Goal: Information Seeking & Learning: Learn about a topic

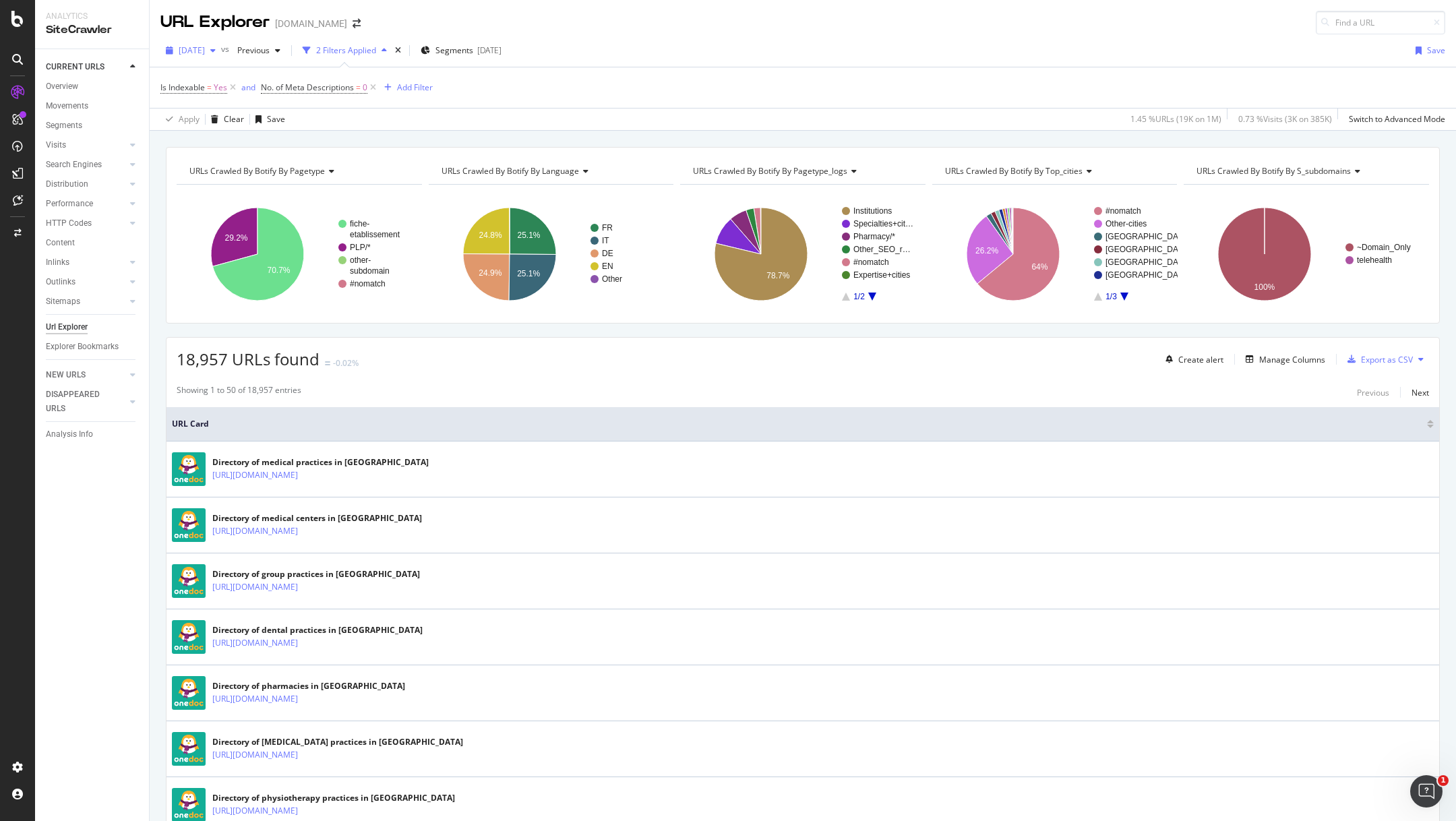
click at [215, 49] on icon "button" at bounding box center [213, 51] width 5 height 8
click at [453, 104] on div "Is Indexable = Yes and No. of Meta Descriptions = 0 Add Filter" at bounding box center [803, 88] width 1285 height 40
click at [269, 51] on span "Previous" at bounding box center [250, 50] width 38 height 12
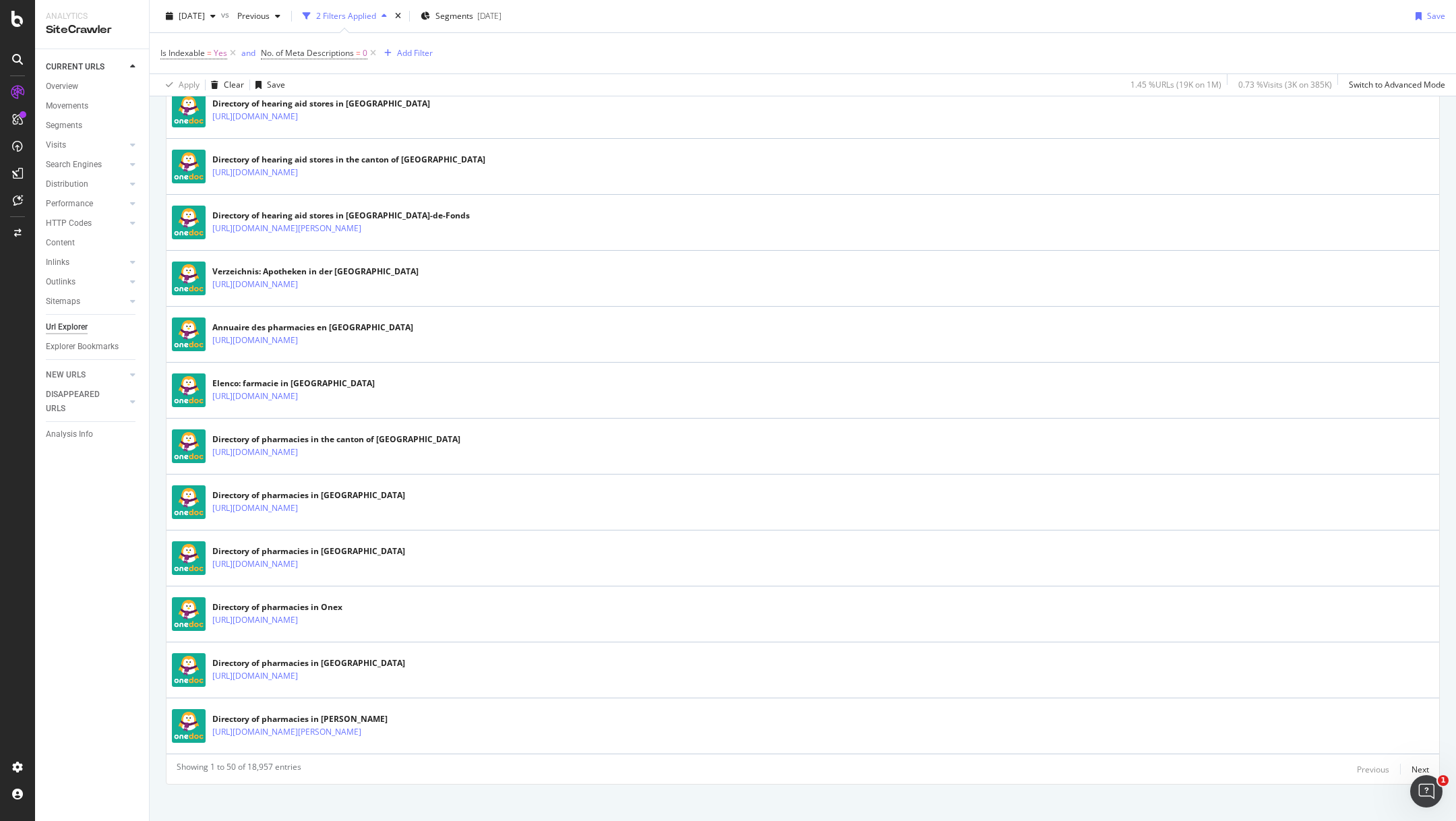
scroll to position [2482, 0]
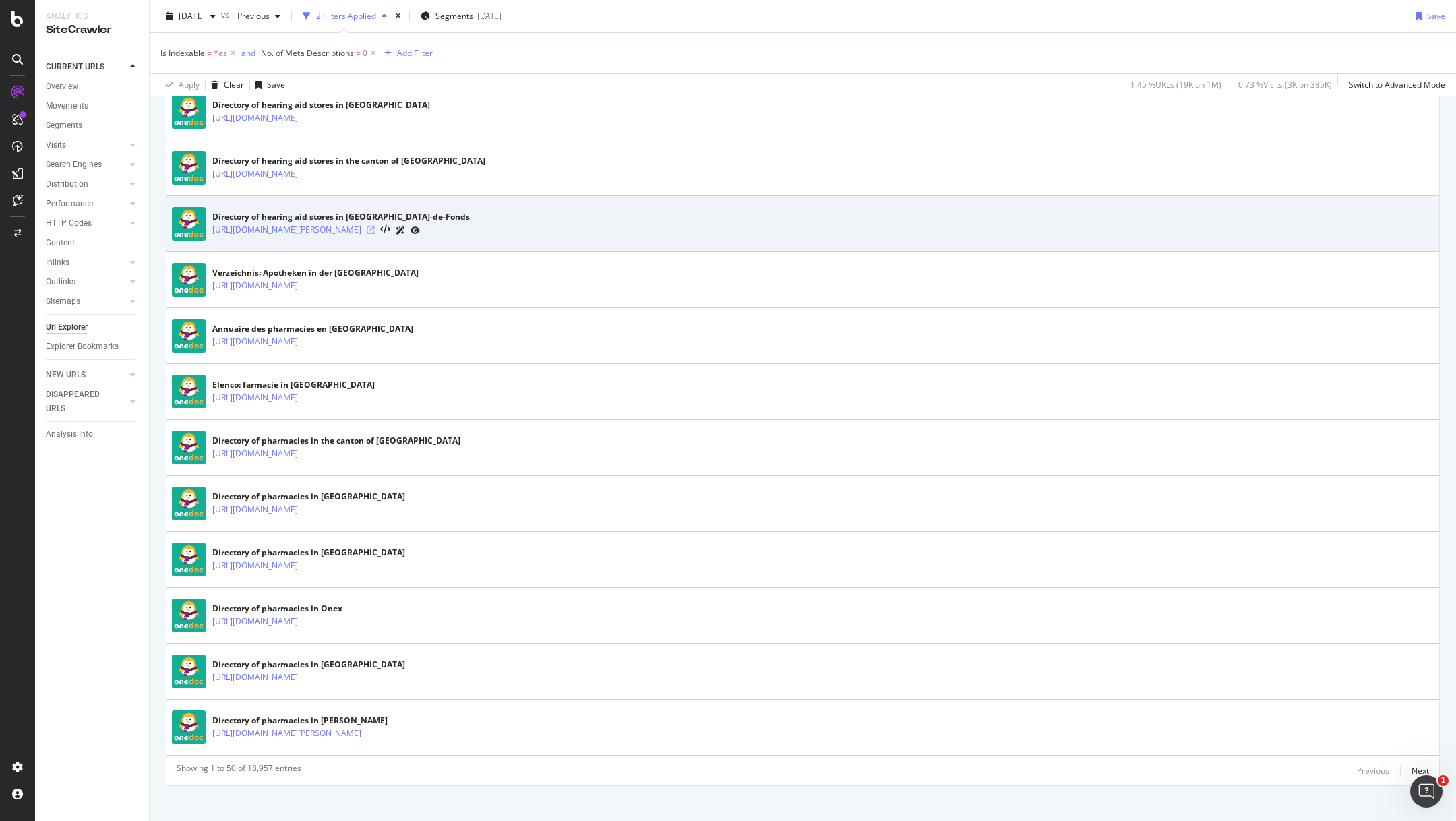
click at [375, 226] on icon at bounding box center [371, 230] width 8 height 8
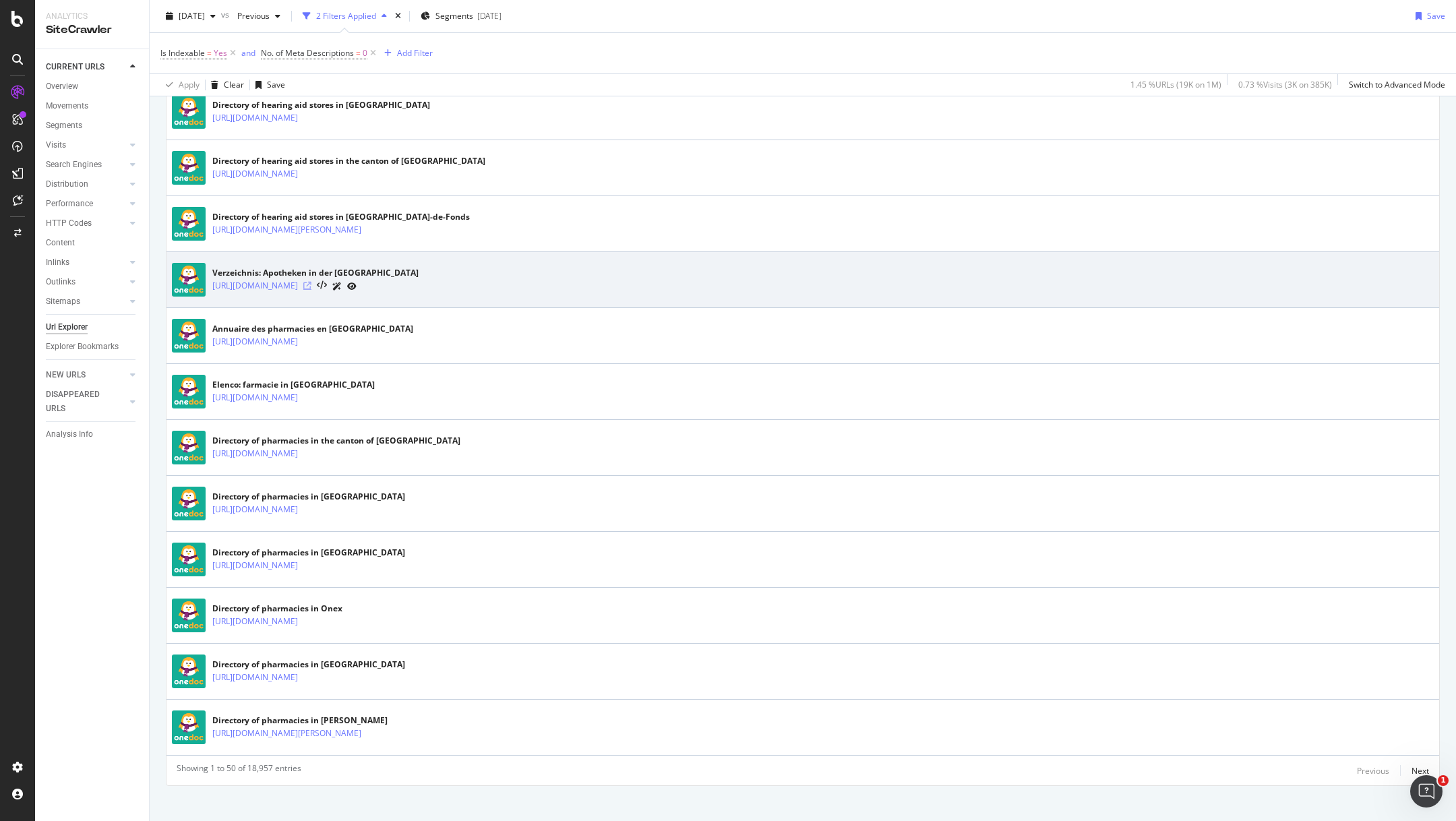
click at [311, 282] on icon at bounding box center [308, 286] width 8 height 8
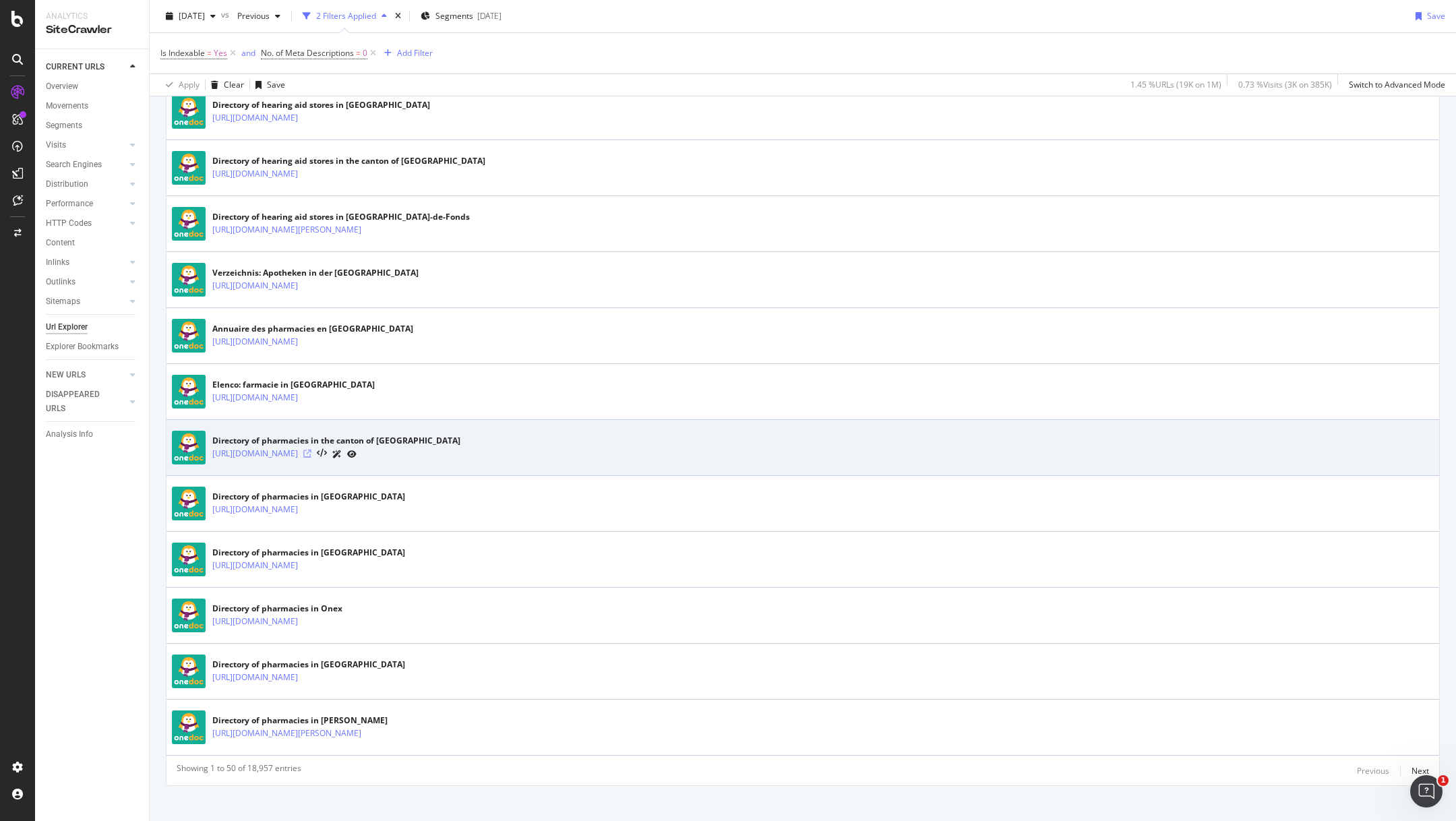
click at [311, 449] on icon at bounding box center [308, 453] width 8 height 8
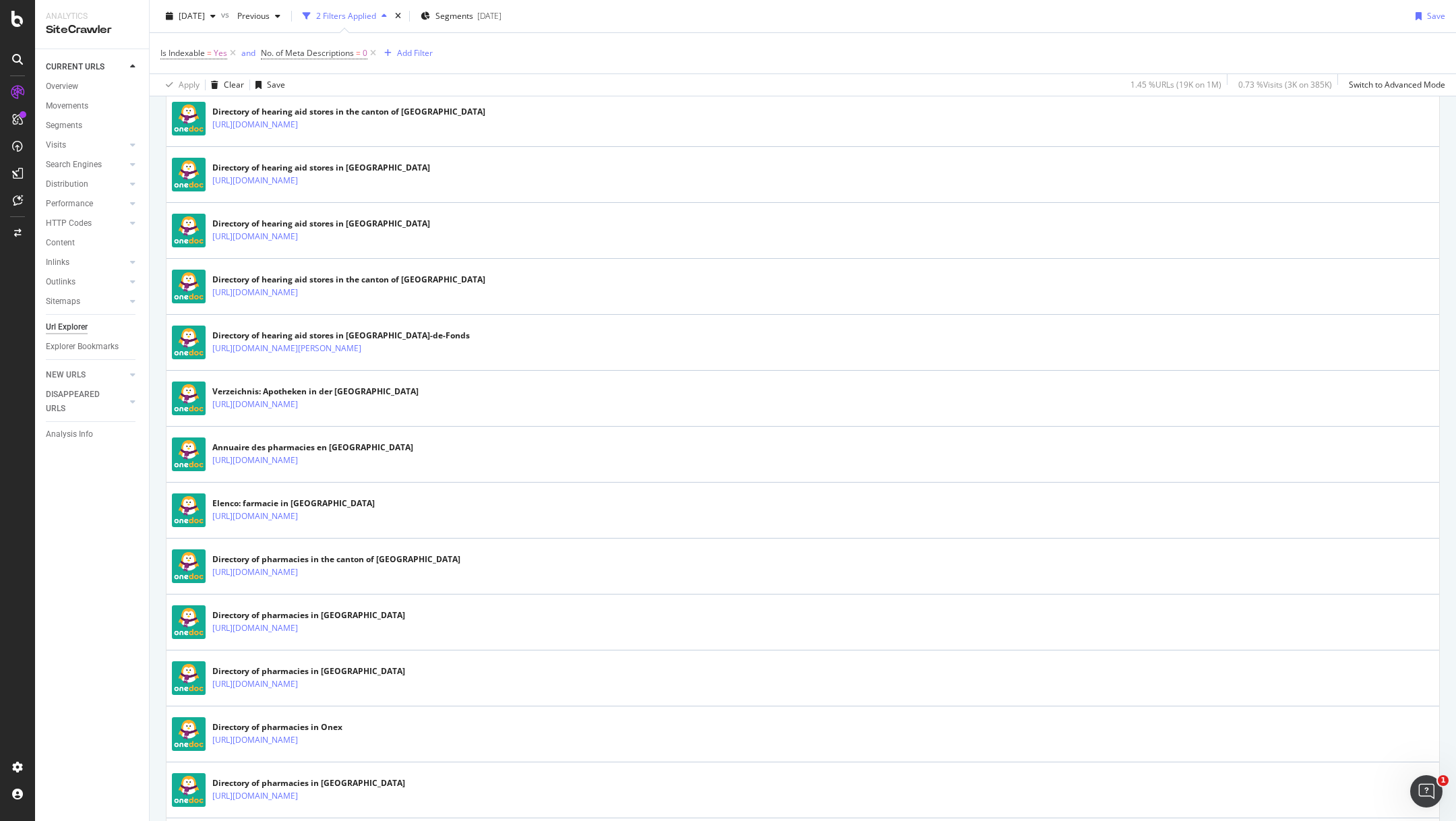
scroll to position [2484, 0]
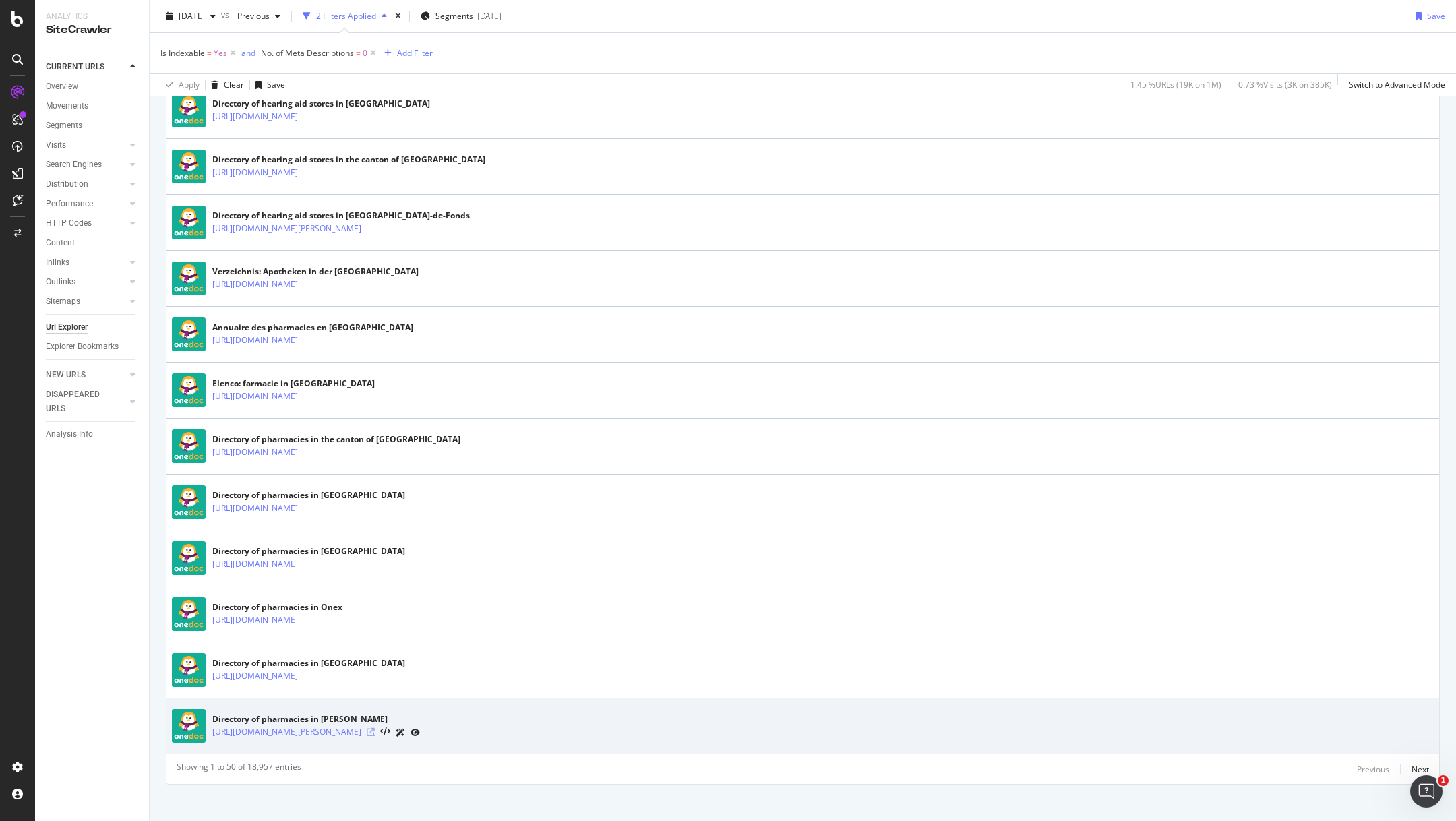
click at [375, 728] on icon at bounding box center [371, 732] width 8 height 8
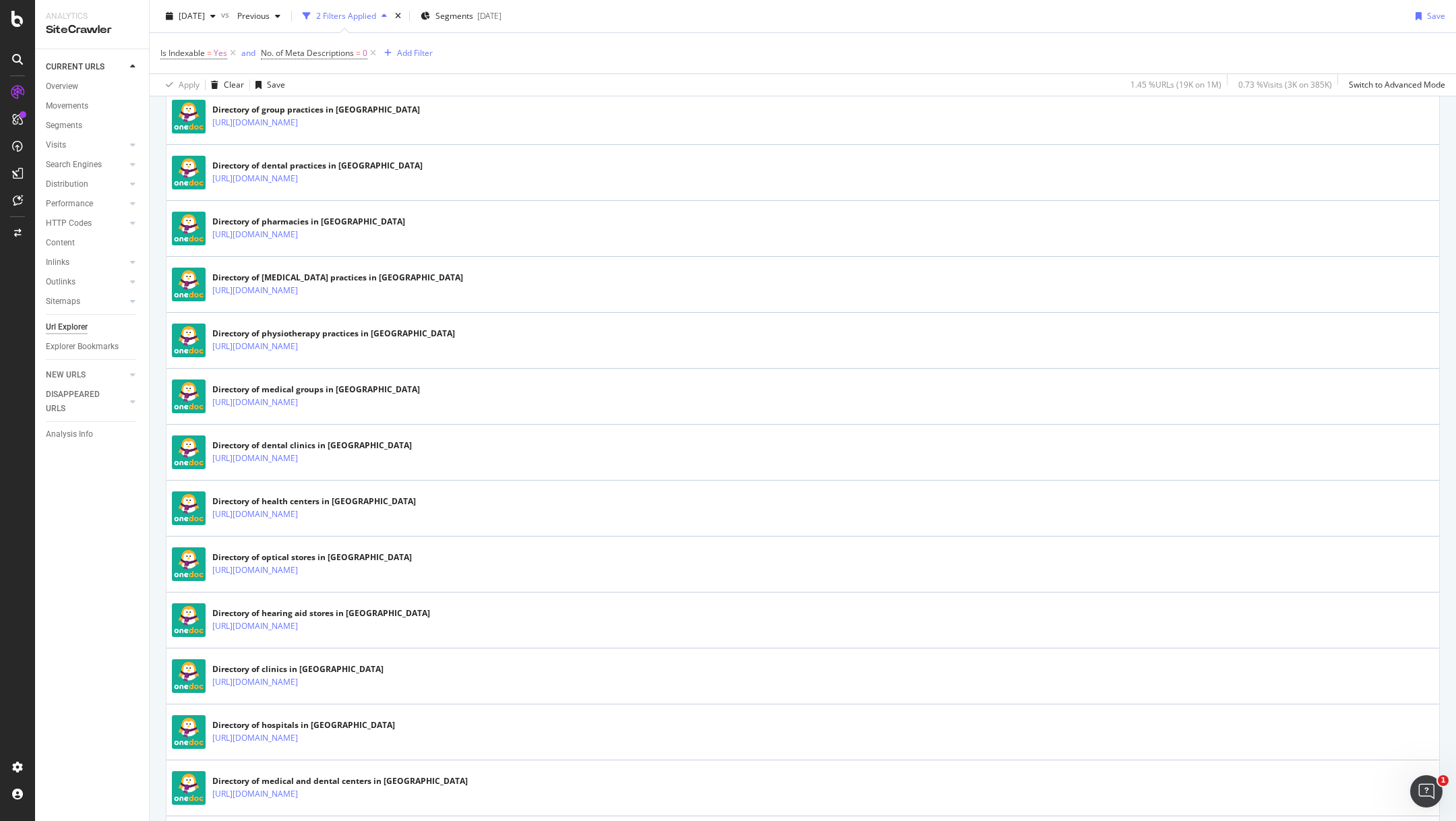
scroll to position [0, 0]
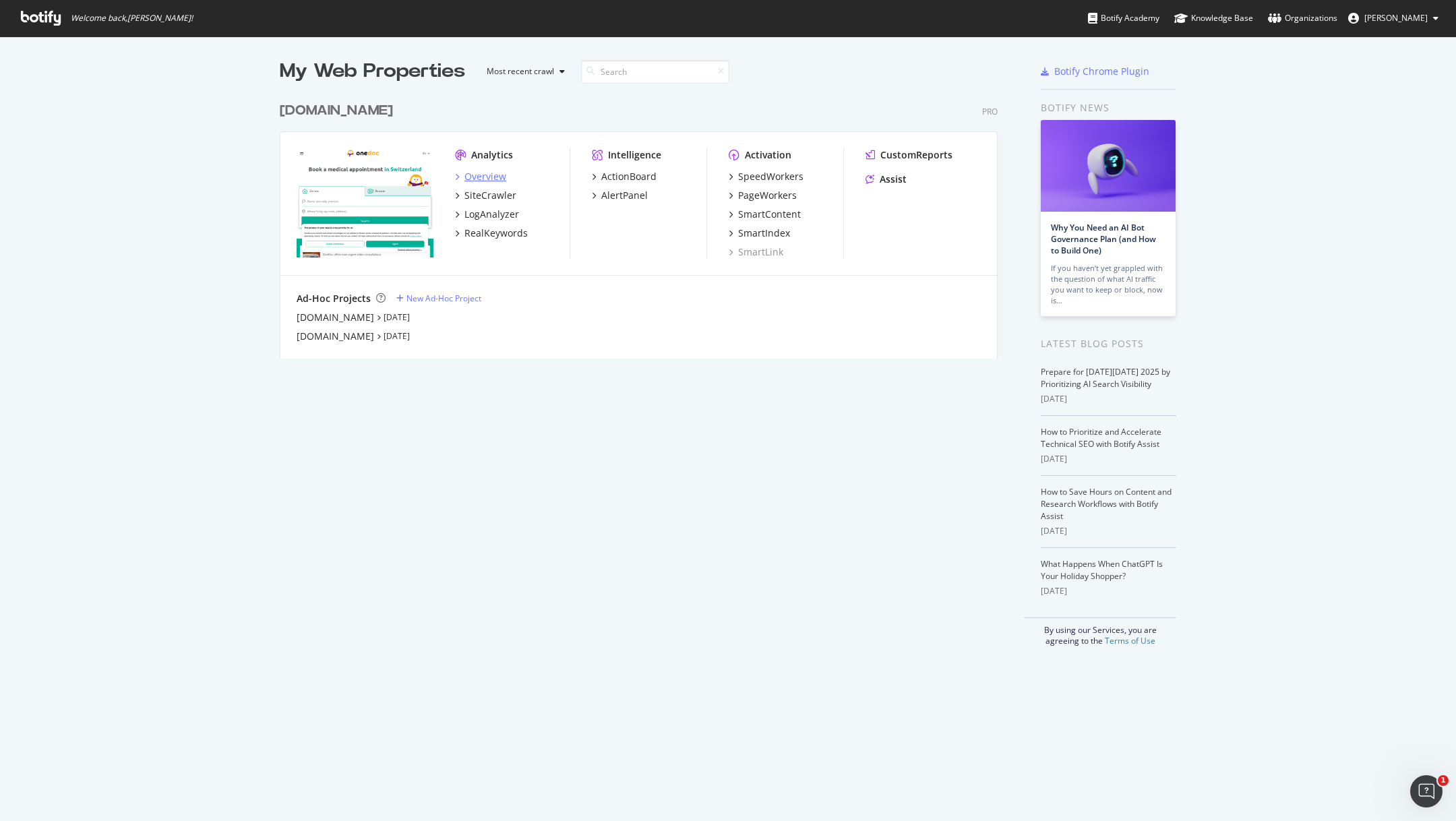
click at [485, 178] on div "Overview" at bounding box center [485, 176] width 42 height 14
